Goal: Task Accomplishment & Management: Manage account settings

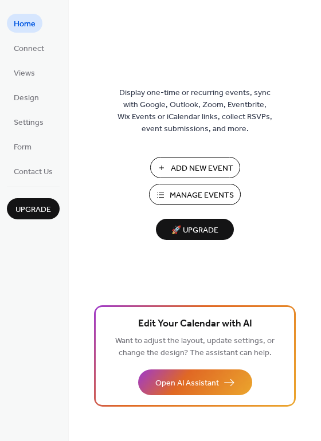
click at [29, 27] on span "Home" at bounding box center [25, 24] width 22 height 12
click at [33, 59] on ul "Home Connect Views Design Settings Form Contact Us" at bounding box center [33, 97] width 53 height 167
click at [31, 55] on span "Connect" at bounding box center [29, 49] width 30 height 12
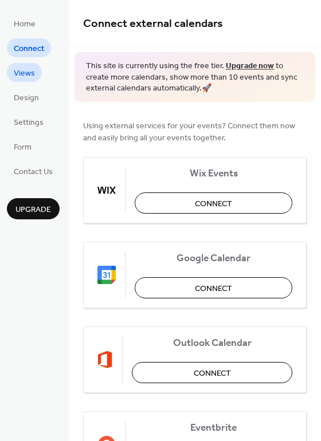
click at [29, 68] on span "Views" at bounding box center [24, 74] width 21 height 12
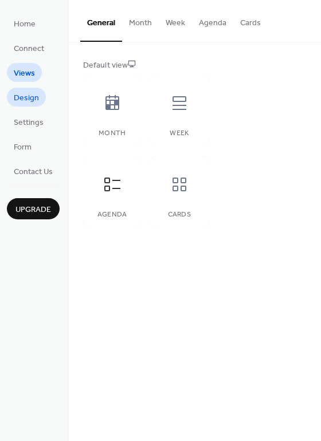
click at [24, 103] on span "Design" at bounding box center [26, 98] width 25 height 12
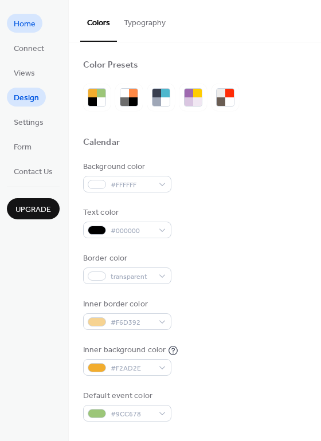
click at [22, 28] on span "Home" at bounding box center [25, 24] width 22 height 12
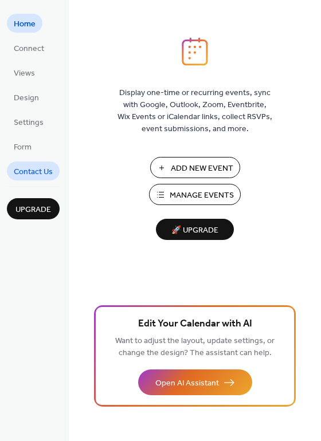
click at [31, 168] on span "Contact Us" at bounding box center [33, 172] width 39 height 12
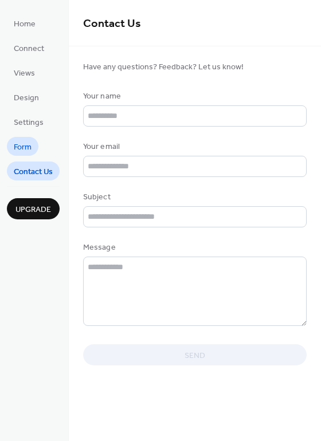
click at [32, 146] on link "Form" at bounding box center [22, 146] width 31 height 19
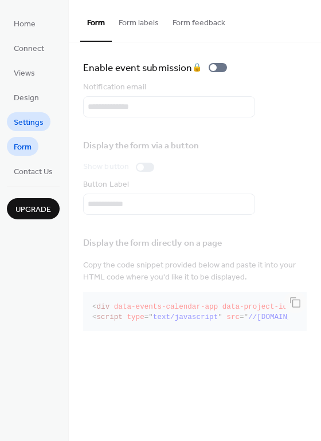
click at [33, 123] on span "Settings" at bounding box center [29, 123] width 30 height 12
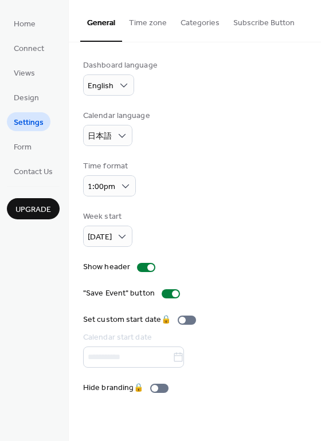
click at [212, 22] on button "Categories" at bounding box center [199, 20] width 53 height 41
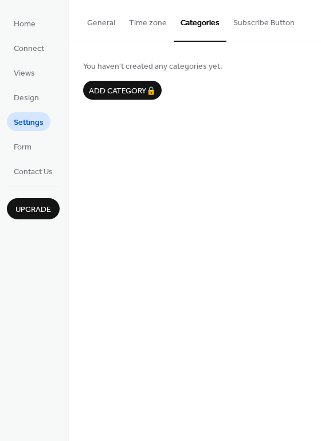
click at [148, 18] on button "Time zone" at bounding box center [148, 20] width 52 height 41
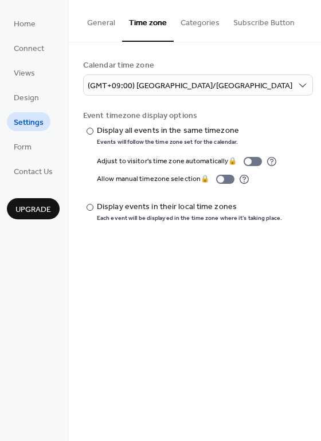
click at [103, 14] on button "General" at bounding box center [101, 20] width 42 height 41
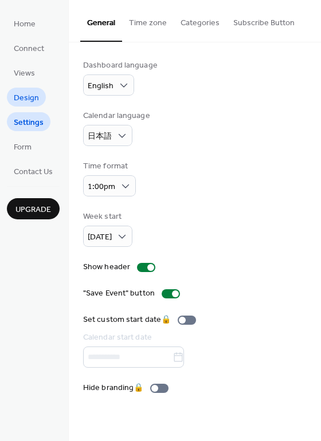
click at [32, 93] on span "Design" at bounding box center [26, 98] width 25 height 12
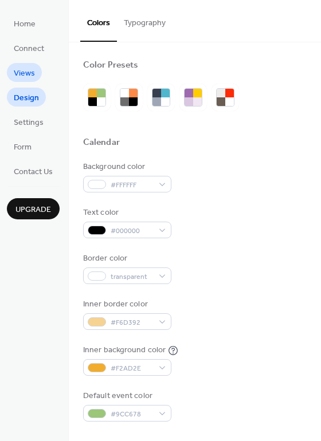
click at [33, 79] on span "Views" at bounding box center [24, 74] width 21 height 12
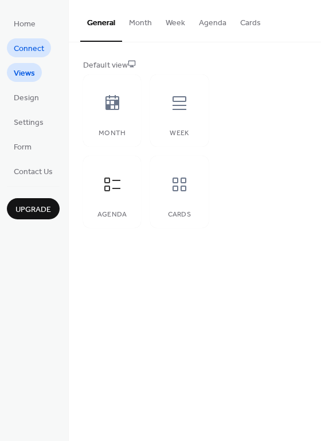
click at [44, 51] on link "Connect" at bounding box center [29, 47] width 44 height 19
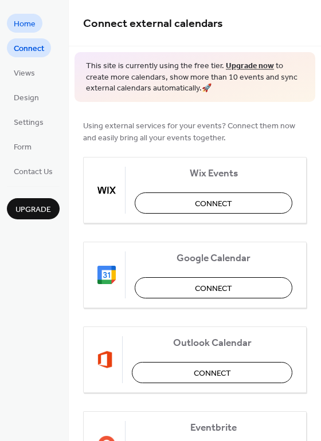
click at [29, 30] on span "Home" at bounding box center [25, 24] width 22 height 12
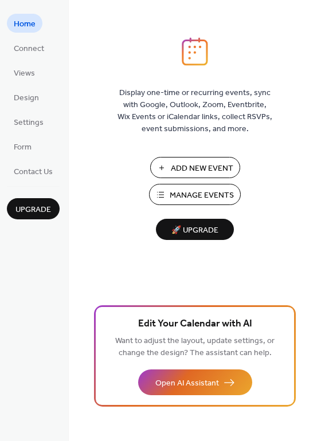
click at [35, 184] on div "Home Connect Views Design Settings Form Contact Us Upgrade" at bounding box center [34, 220] width 69 height 441
click at [34, 177] on span "Contact Us" at bounding box center [33, 172] width 39 height 12
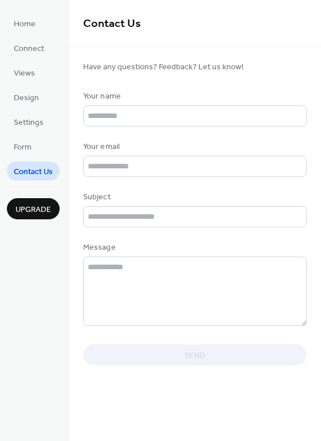
click at [18, 156] on ul "Home Connect Views Design Settings Form Contact Us" at bounding box center [33, 97] width 53 height 167
click at [21, 152] on span "Form" at bounding box center [23, 147] width 18 height 12
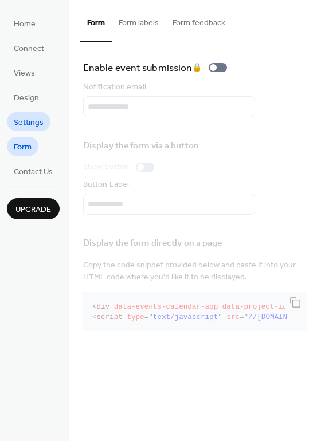
click at [28, 129] on span "Settings" at bounding box center [29, 123] width 30 height 12
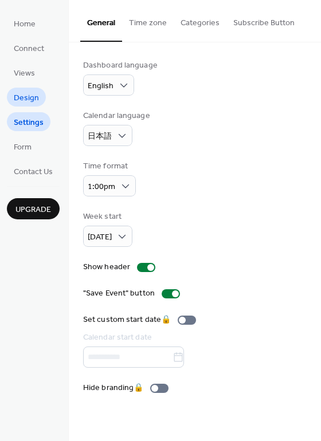
click at [27, 94] on span "Design" at bounding box center [26, 98] width 25 height 12
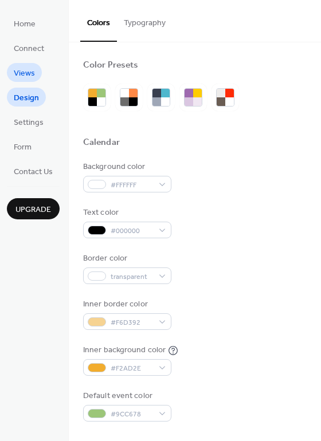
click at [26, 69] on span "Views" at bounding box center [24, 74] width 21 height 12
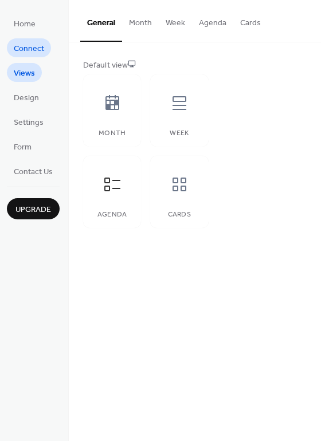
click at [27, 55] on span "Connect" at bounding box center [29, 49] width 30 height 12
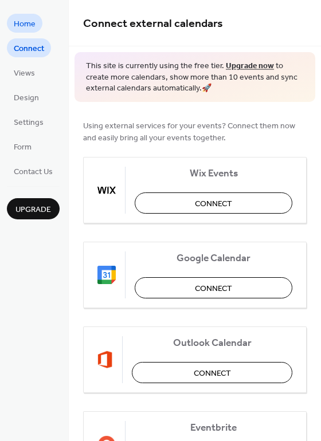
click at [26, 32] on ul "Home Connect Views Design Settings Form Contact Us" at bounding box center [33, 97] width 53 height 167
click at [25, 28] on span "Home" at bounding box center [25, 24] width 22 height 12
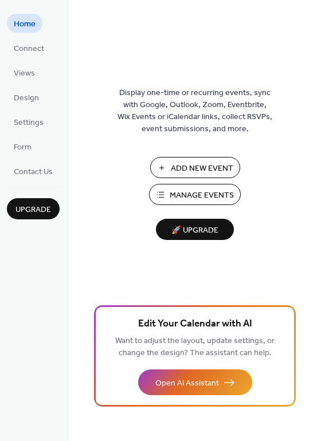
click at [193, 227] on span "🚀 Upgrade" at bounding box center [195, 230] width 64 height 15
click at [176, 194] on span "Manage Events" at bounding box center [201, 196] width 64 height 12
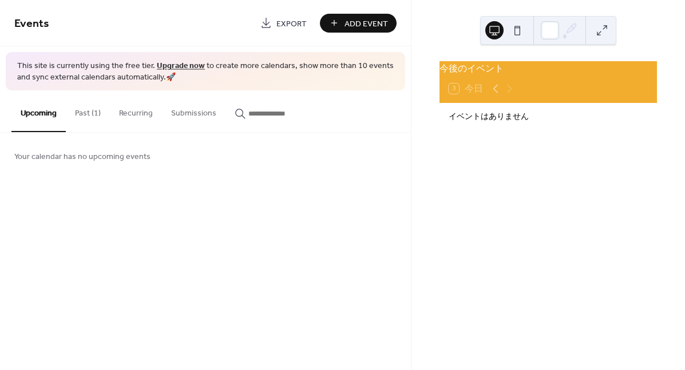
click at [96, 113] on button "Past (1)" at bounding box center [88, 110] width 44 height 41
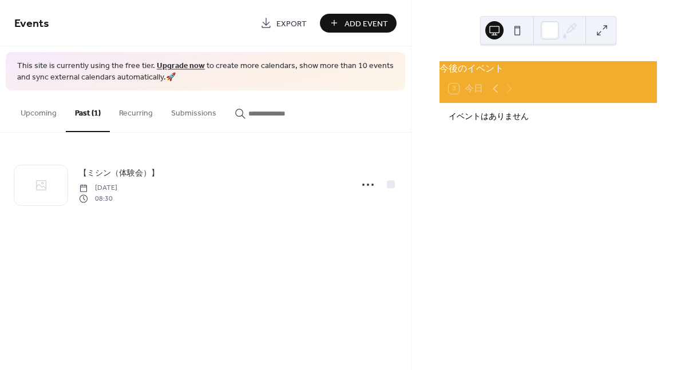
click at [147, 115] on button "Recurring" at bounding box center [136, 110] width 52 height 41
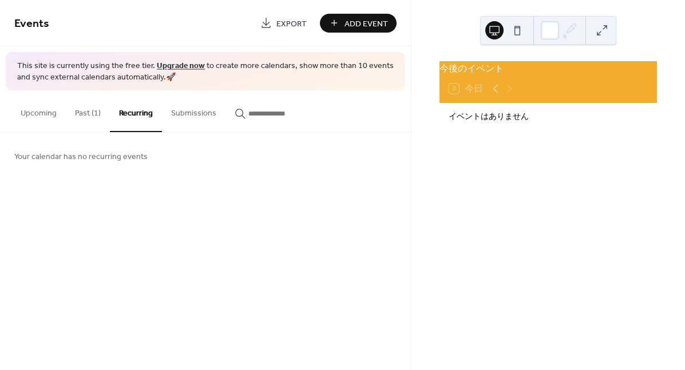
click at [92, 113] on button "Past (1)" at bounding box center [88, 110] width 44 height 41
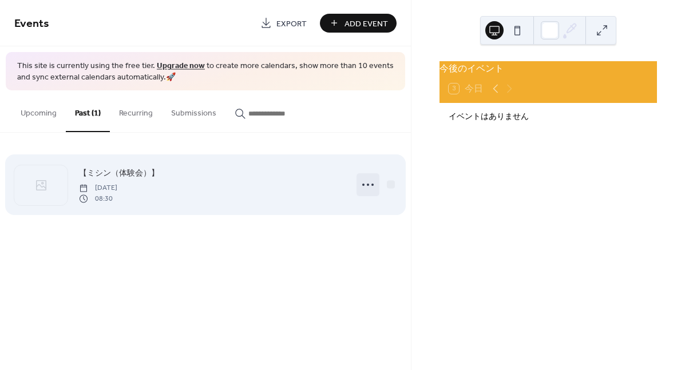
click at [369, 184] on icon at bounding box center [368, 185] width 18 height 18
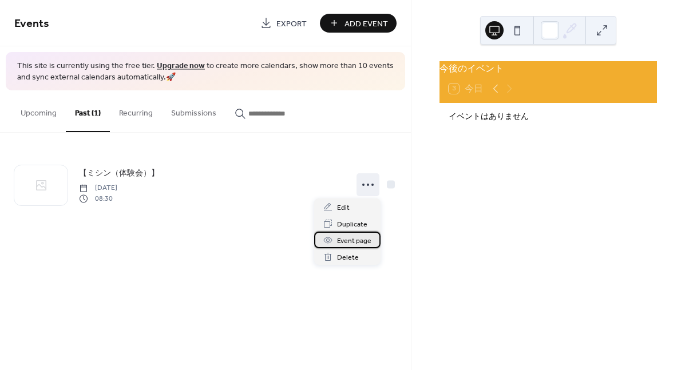
click at [349, 235] on span "Event page" at bounding box center [354, 241] width 34 height 12
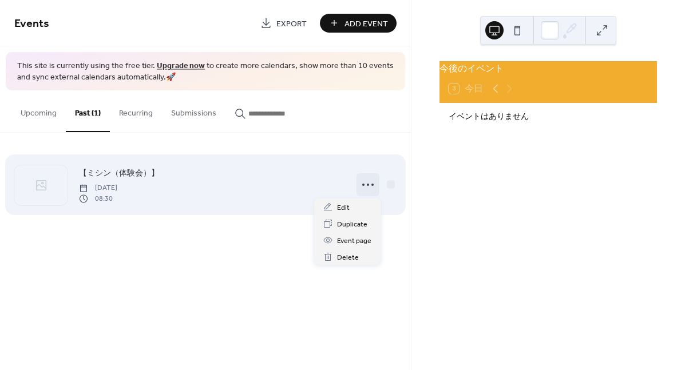
click at [362, 183] on icon at bounding box center [368, 185] width 18 height 18
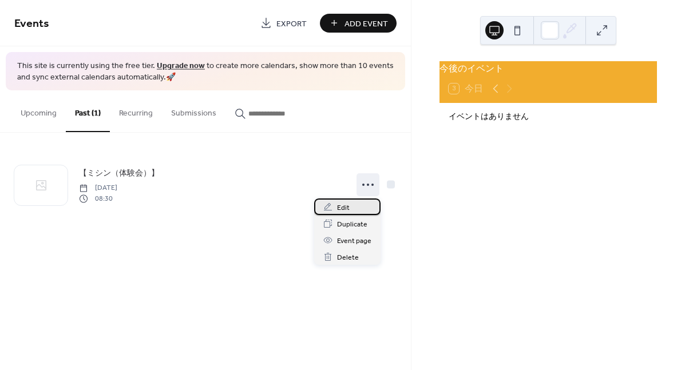
click at [353, 207] on div "Edit" at bounding box center [347, 207] width 66 height 17
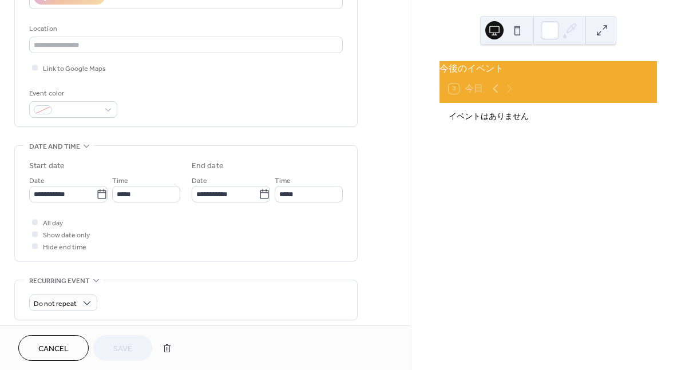
scroll to position [229, 0]
click at [96, 194] on icon at bounding box center [101, 192] width 11 height 11
click at [95, 194] on input "**********" at bounding box center [62, 192] width 67 height 17
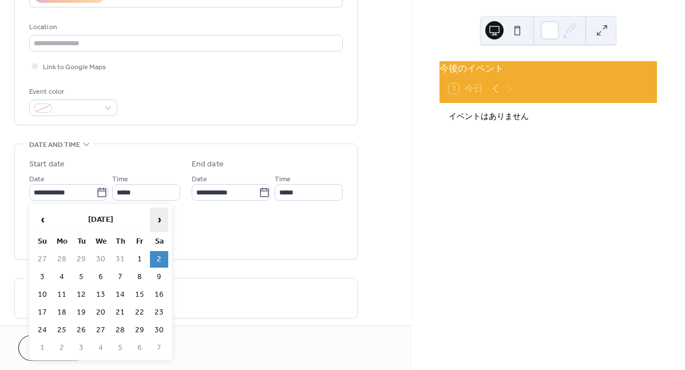
click at [154, 222] on span "›" at bounding box center [159, 219] width 17 height 23
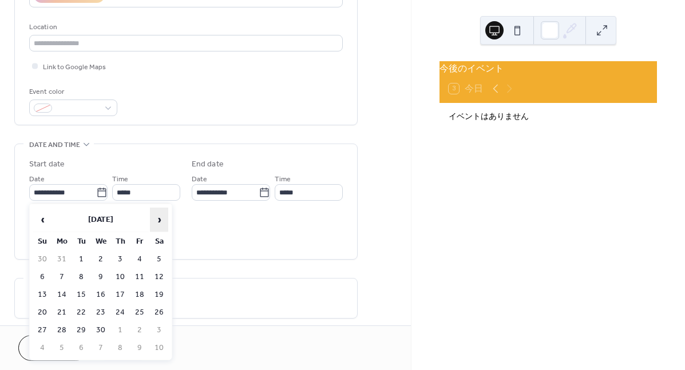
click at [154, 222] on span "›" at bounding box center [159, 219] width 17 height 23
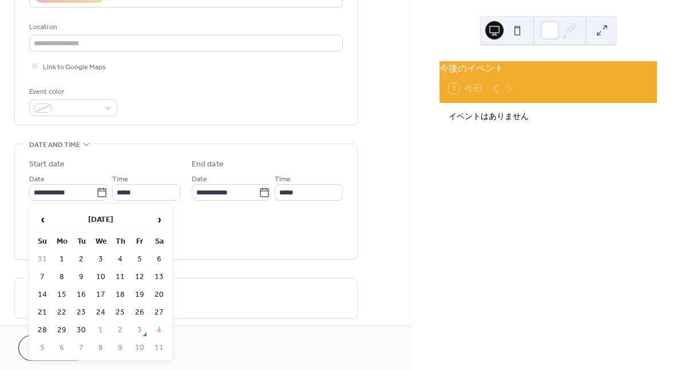
click at [69, 258] on td "1" at bounding box center [62, 259] width 18 height 17
type input "**********"
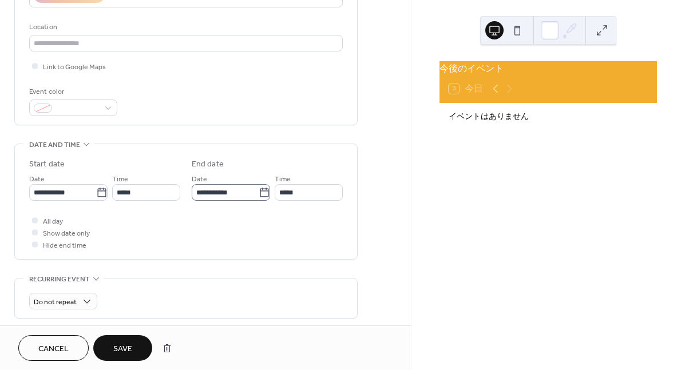
click at [263, 196] on icon at bounding box center [264, 192] width 11 height 11
click at [259, 196] on input "**********" at bounding box center [225, 192] width 67 height 17
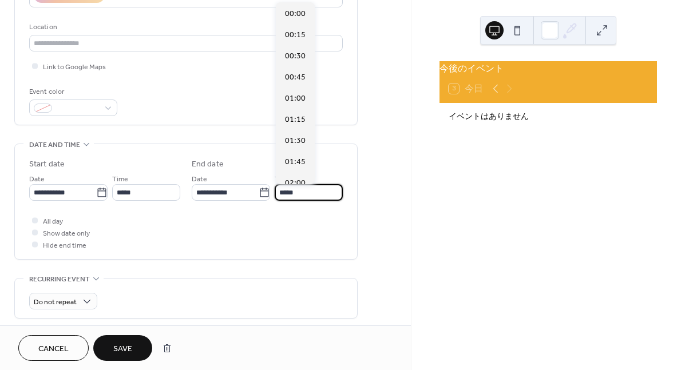
click at [325, 198] on input "*****" at bounding box center [309, 192] width 68 height 17
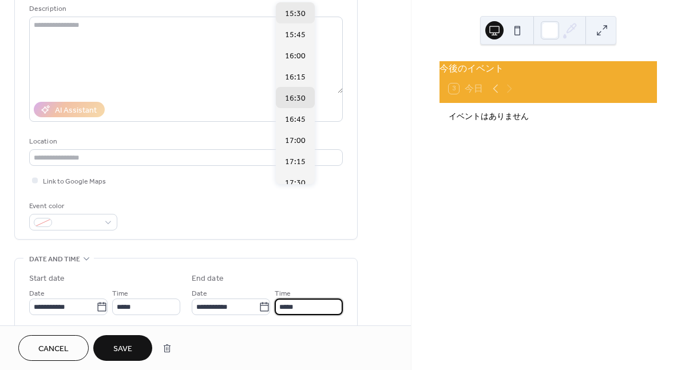
scroll to position [1284, 0]
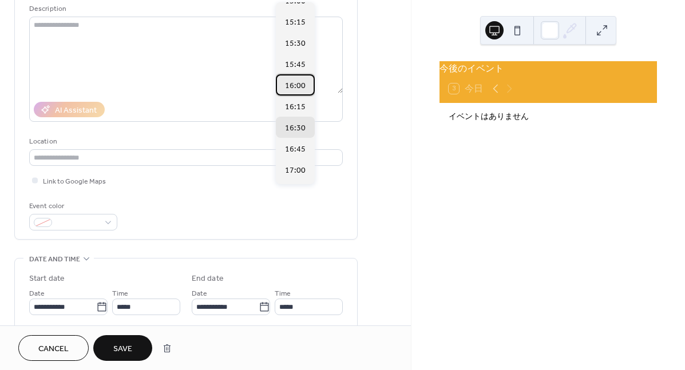
click at [303, 85] on span "16:00" at bounding box center [295, 86] width 21 height 12
type input "*****"
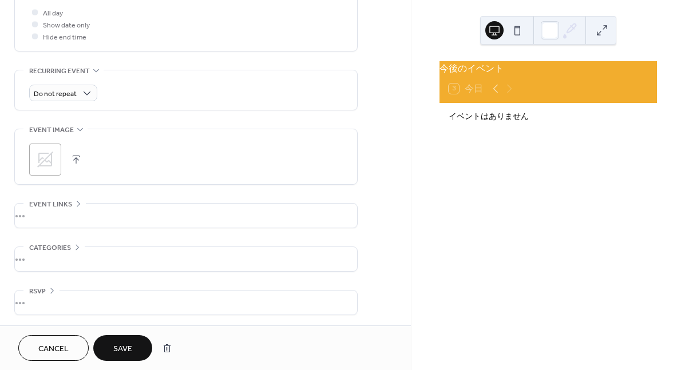
scroll to position [439, 0]
click at [128, 340] on button "Save" at bounding box center [122, 349] width 59 height 26
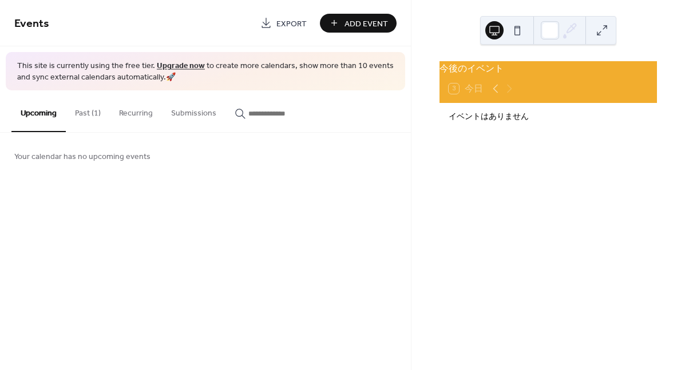
click at [98, 115] on button "Past (1)" at bounding box center [88, 110] width 44 height 41
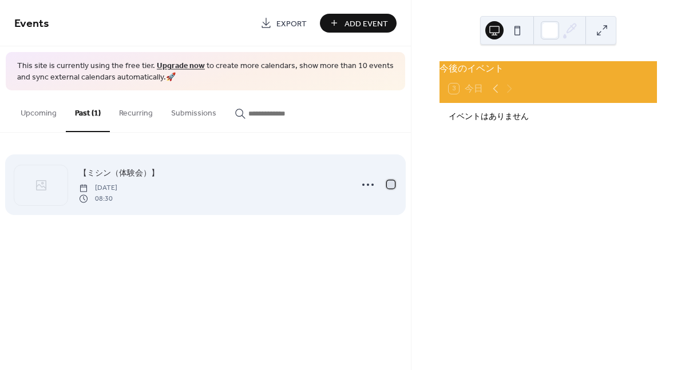
click at [388, 182] on div at bounding box center [391, 185] width 8 height 8
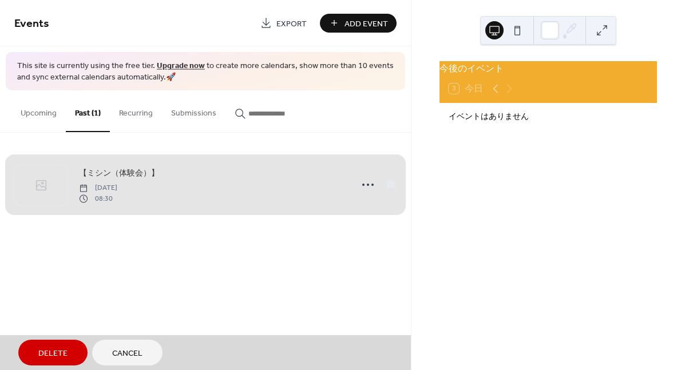
click at [391, 180] on div "【ミシン（体験会）】 Monday, September 1, 2025 08:30" at bounding box center [205, 185] width 382 height 70
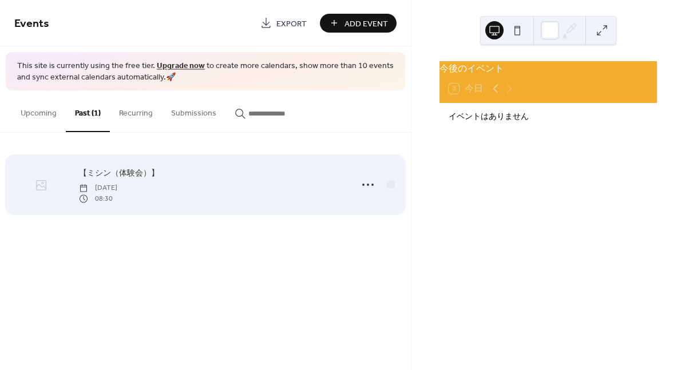
click at [37, 188] on icon at bounding box center [41, 186] width 14 height 14
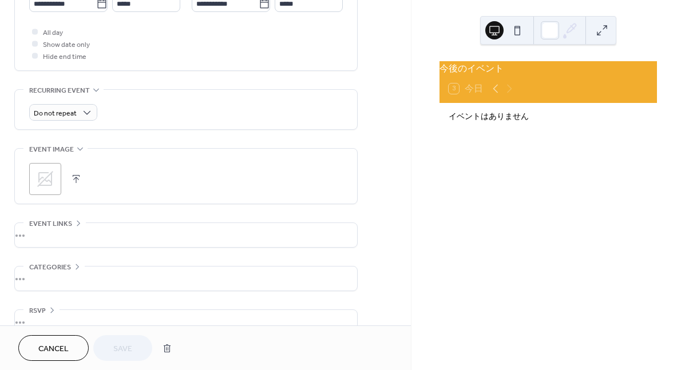
scroll to position [381, 0]
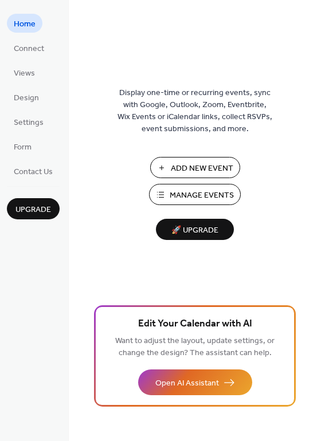
click at [199, 165] on span "Add New Event" at bounding box center [202, 169] width 62 height 12
click at [205, 196] on span "Manage Events" at bounding box center [201, 196] width 64 height 12
click at [19, 30] on span "Home" at bounding box center [25, 24] width 22 height 12
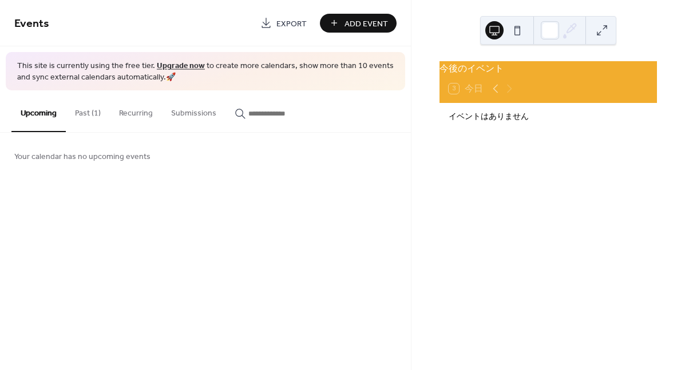
click at [84, 116] on button "Past (1)" at bounding box center [88, 110] width 44 height 41
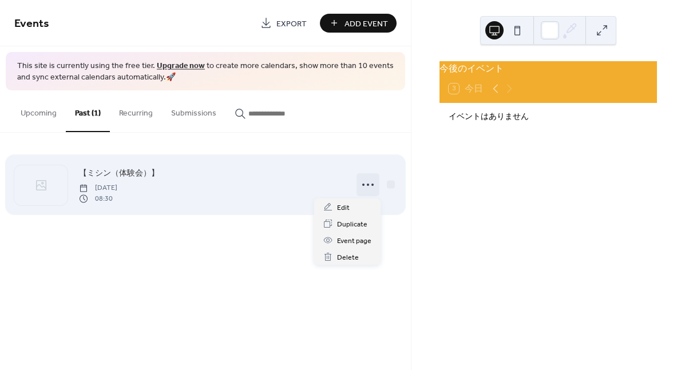
click at [366, 188] on icon at bounding box center [368, 185] width 18 height 18
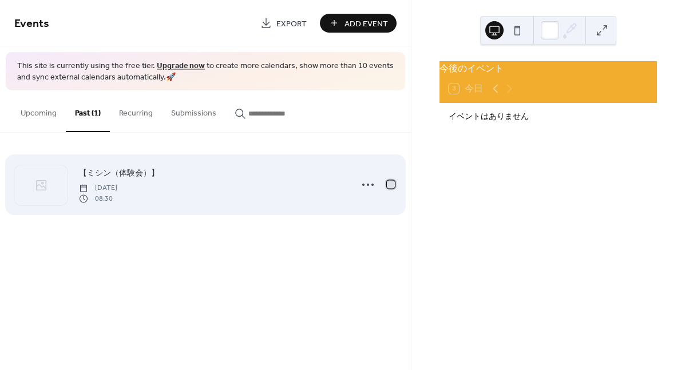
click at [390, 182] on div at bounding box center [391, 185] width 8 height 8
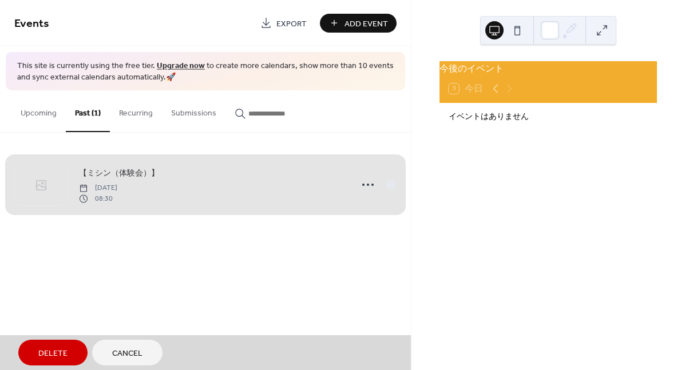
click at [390, 181] on div "【ミシン（体験会）】 Monday, September 1, 2025 08:30" at bounding box center [205, 185] width 382 height 70
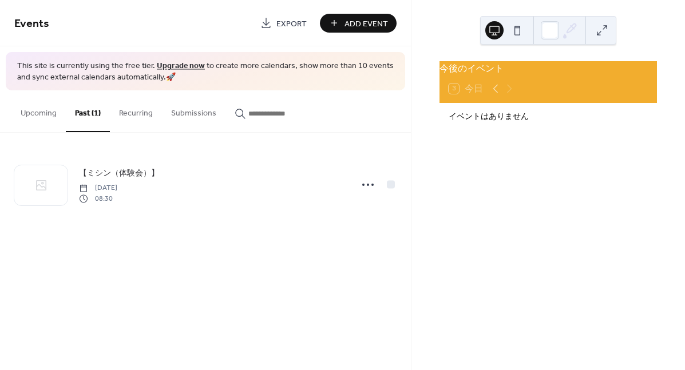
click at [125, 111] on button "Recurring" at bounding box center [136, 110] width 52 height 41
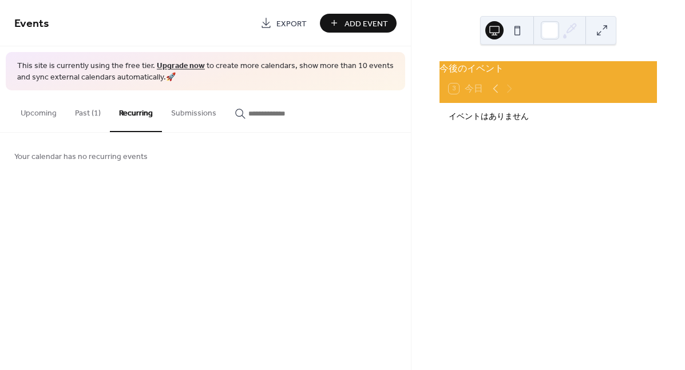
click at [92, 115] on button "Past (1)" at bounding box center [88, 110] width 44 height 41
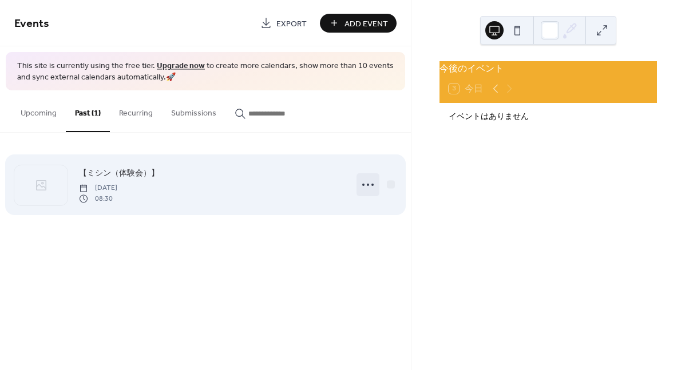
click at [368, 188] on icon at bounding box center [368, 185] width 18 height 18
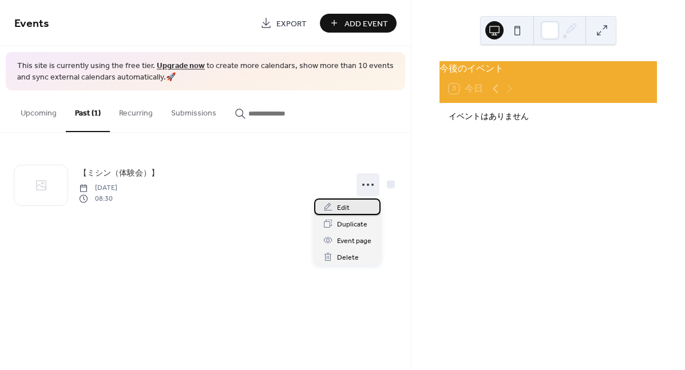
click at [337, 210] on span "Edit" at bounding box center [343, 208] width 13 height 12
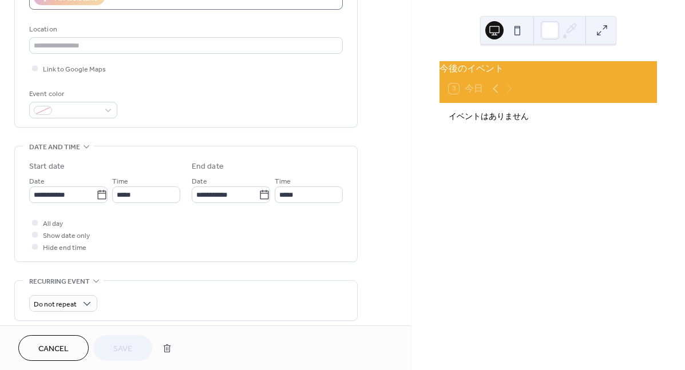
scroll to position [229, 0]
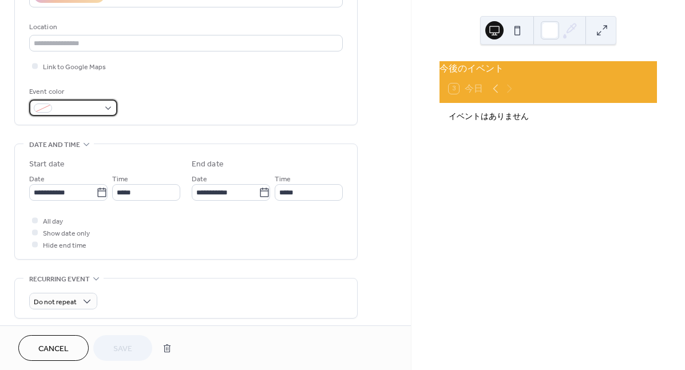
click at [109, 105] on div at bounding box center [73, 108] width 88 height 17
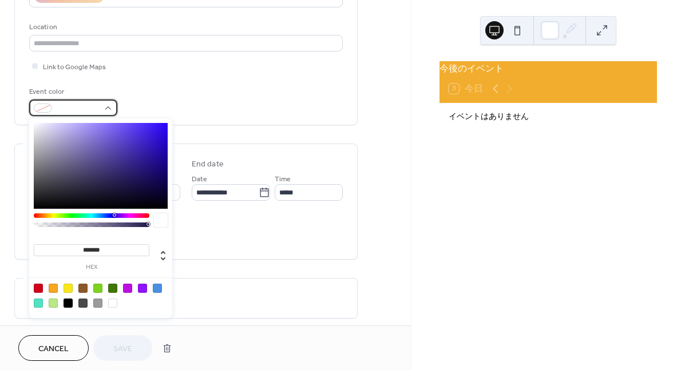
click at [109, 105] on div at bounding box center [73, 108] width 88 height 17
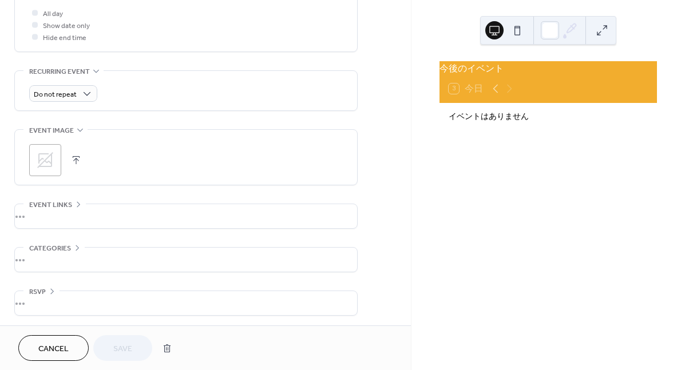
scroll to position [439, 0]
click at [490, 91] on icon at bounding box center [496, 89] width 14 height 14
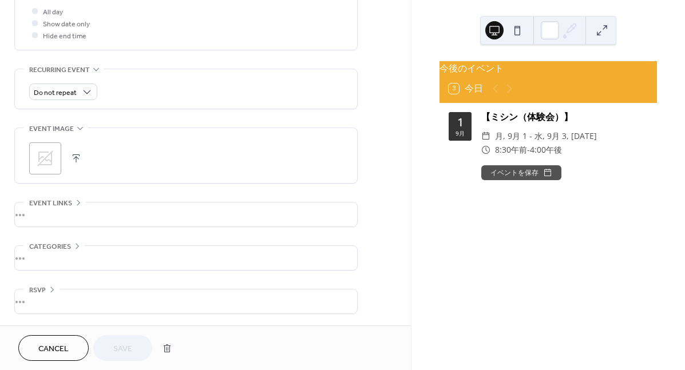
click at [506, 179] on button "イベントを保存" at bounding box center [522, 172] width 80 height 15
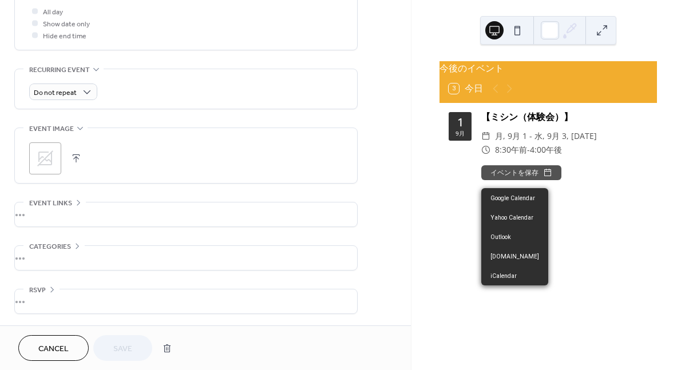
click at [520, 180] on button "イベントを保存" at bounding box center [522, 172] width 80 height 15
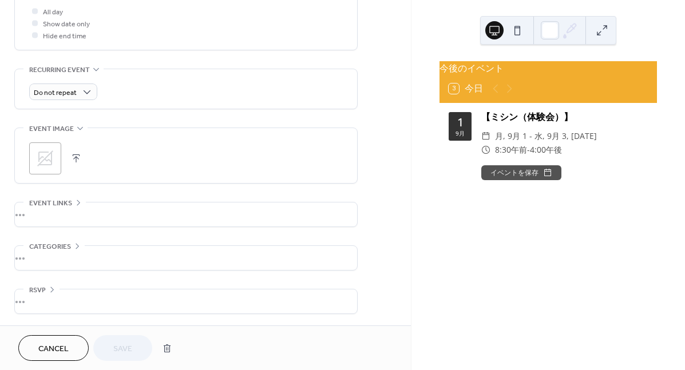
click at [563, 180] on div "イベントを保存" at bounding box center [565, 172] width 167 height 15
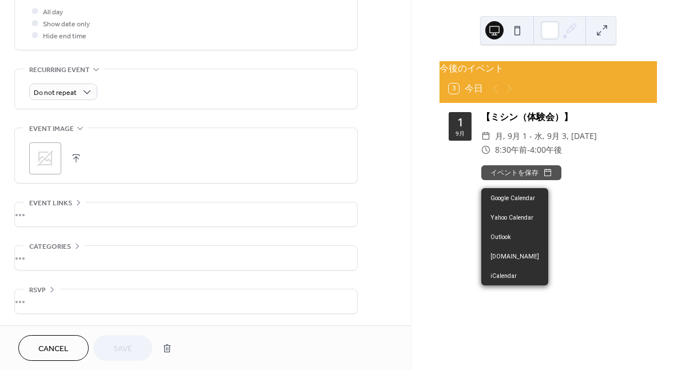
click at [550, 179] on button "イベントを保存" at bounding box center [522, 172] width 80 height 15
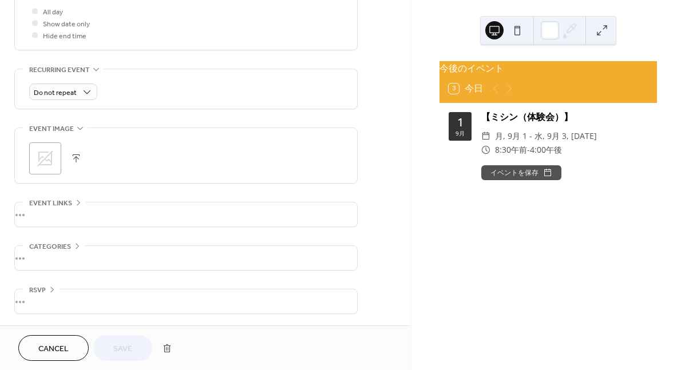
click at [602, 170] on div "【ミシン（体験会）】 ​ 月, 9月 1 - 水, 9月 3, 2025 ​ 8:30午前 - 4:00午後 イベントを保存" at bounding box center [565, 145] width 167 height 70
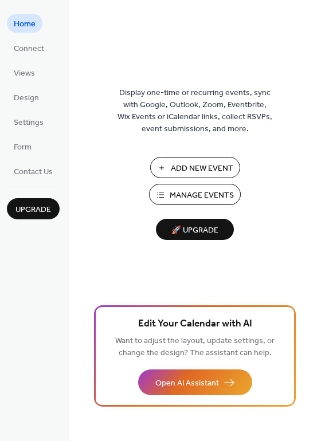
click at [183, 199] on span "Manage Events" at bounding box center [201, 196] width 64 height 12
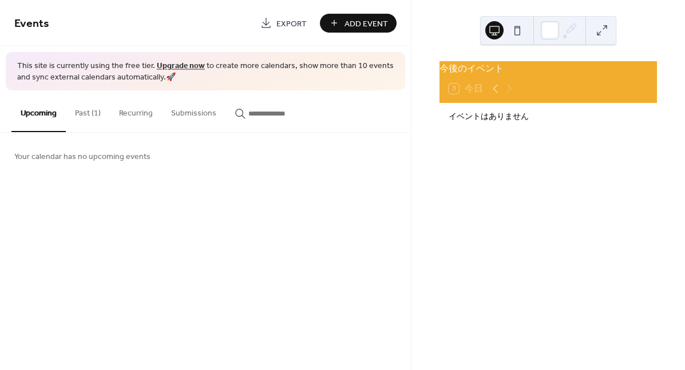
click at [88, 123] on button "Past (1)" at bounding box center [88, 110] width 44 height 41
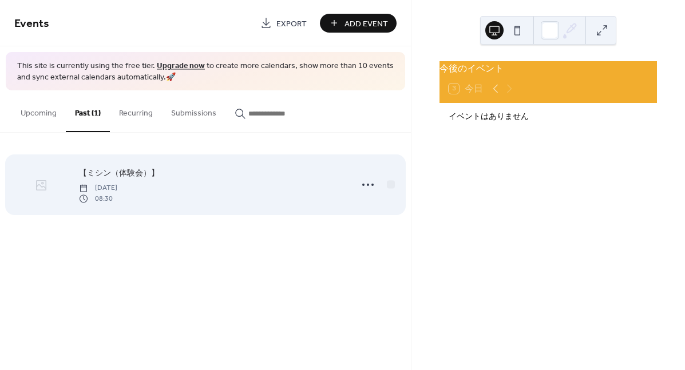
click at [50, 200] on div at bounding box center [40, 185] width 53 height 40
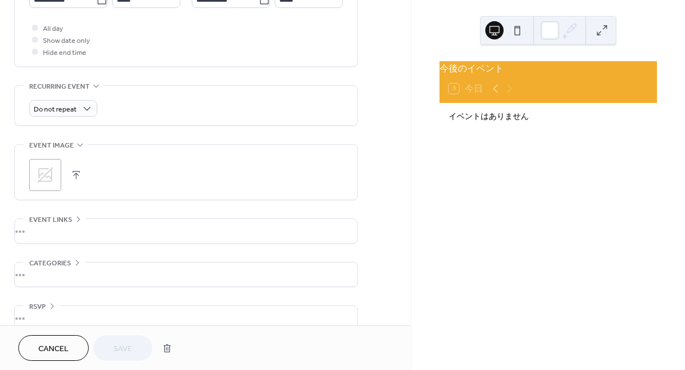
scroll to position [439, 0]
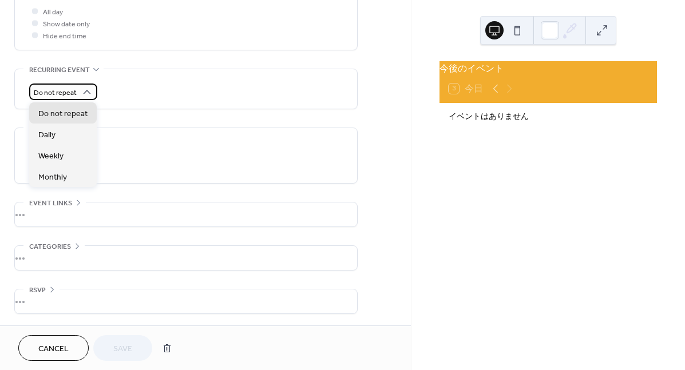
click at [89, 94] on icon at bounding box center [86, 91] width 11 height 11
click at [135, 153] on div ";" at bounding box center [186, 159] width 314 height 32
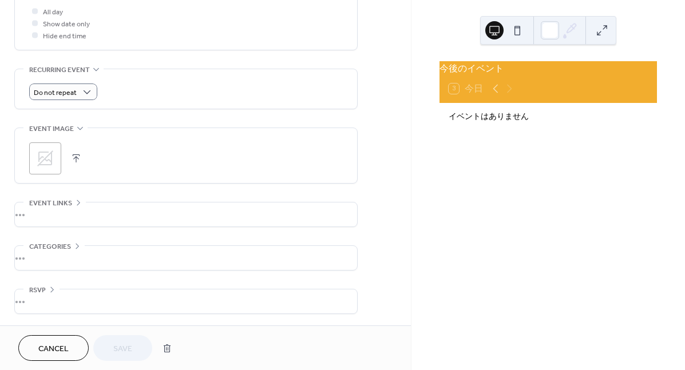
click at [80, 263] on div "•••" at bounding box center [186, 258] width 342 height 24
click at [80, 263] on span "No categories added yet." at bounding box center [67, 268] width 77 height 12
click at [77, 243] on icon at bounding box center [77, 246] width 9 height 9
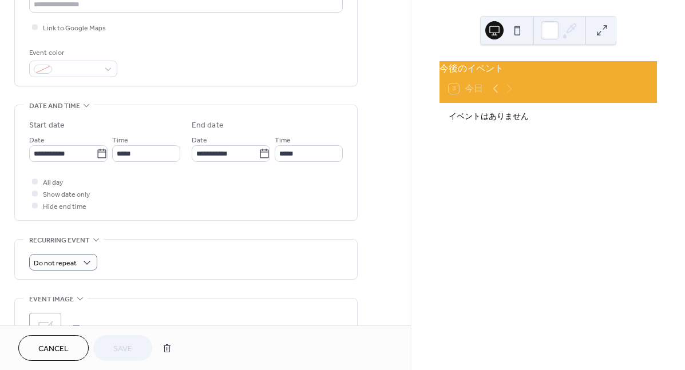
scroll to position [267, 0]
click at [496, 94] on icon at bounding box center [496, 89] width 14 height 14
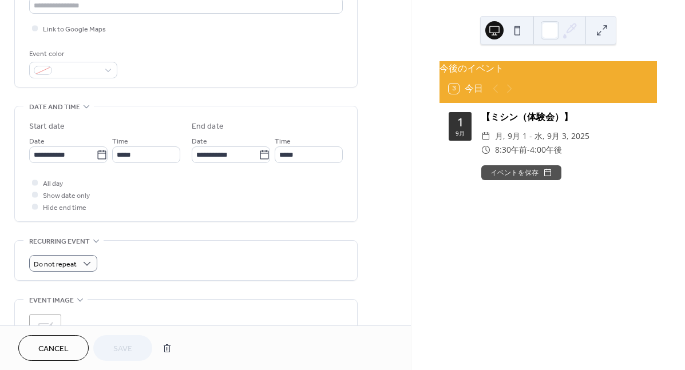
click at [459, 136] on div "9月" at bounding box center [460, 134] width 9 height 6
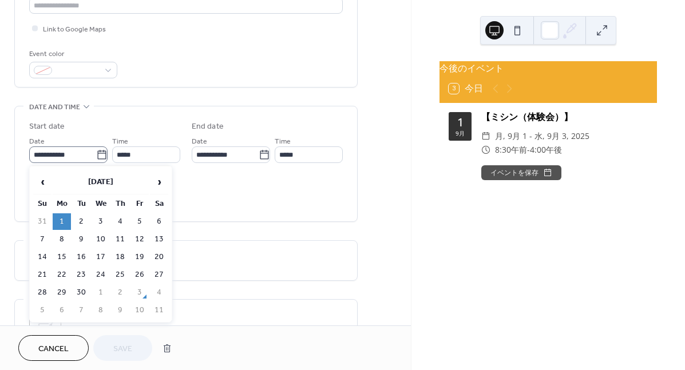
click at [98, 153] on icon at bounding box center [101, 154] width 11 height 11
click at [96, 153] on input "**********" at bounding box center [62, 155] width 67 height 17
click at [152, 181] on span "›" at bounding box center [159, 182] width 17 height 23
click at [152, 180] on span "›" at bounding box center [159, 182] width 17 height 23
click at [157, 184] on span "›" at bounding box center [159, 182] width 17 height 23
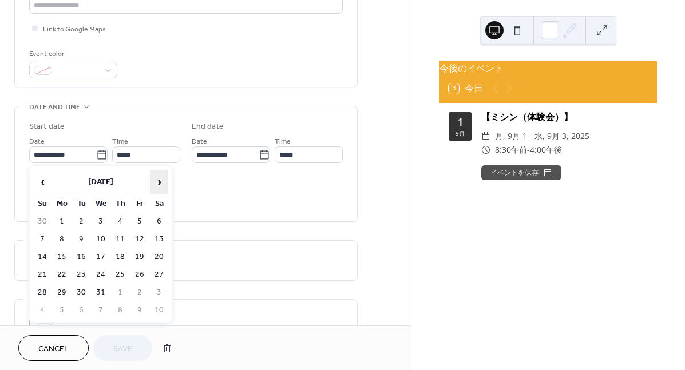
click at [157, 184] on span "›" at bounding box center [159, 182] width 17 height 23
click at [37, 185] on span "‹" at bounding box center [42, 182] width 17 height 23
click at [37, 184] on span "‹" at bounding box center [42, 182] width 17 height 23
click at [153, 215] on td "1" at bounding box center [159, 222] width 18 height 17
type input "**********"
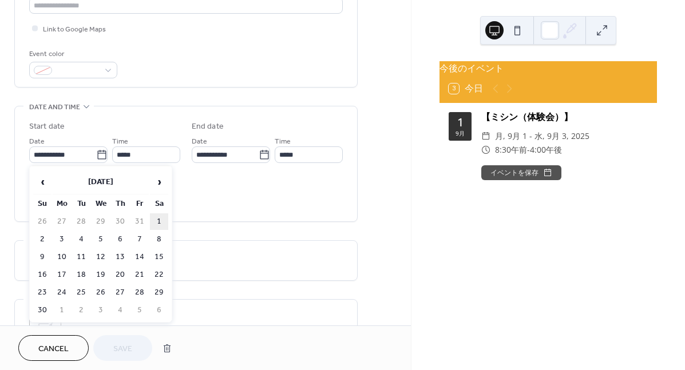
type input "**********"
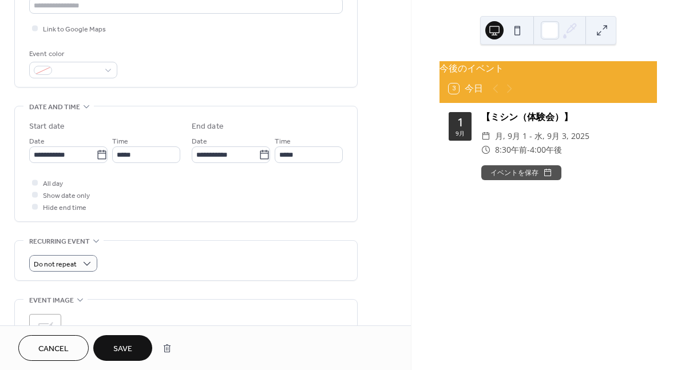
click at [132, 344] on span "Save" at bounding box center [122, 350] width 19 height 12
